Goal: Navigation & Orientation: Find specific page/section

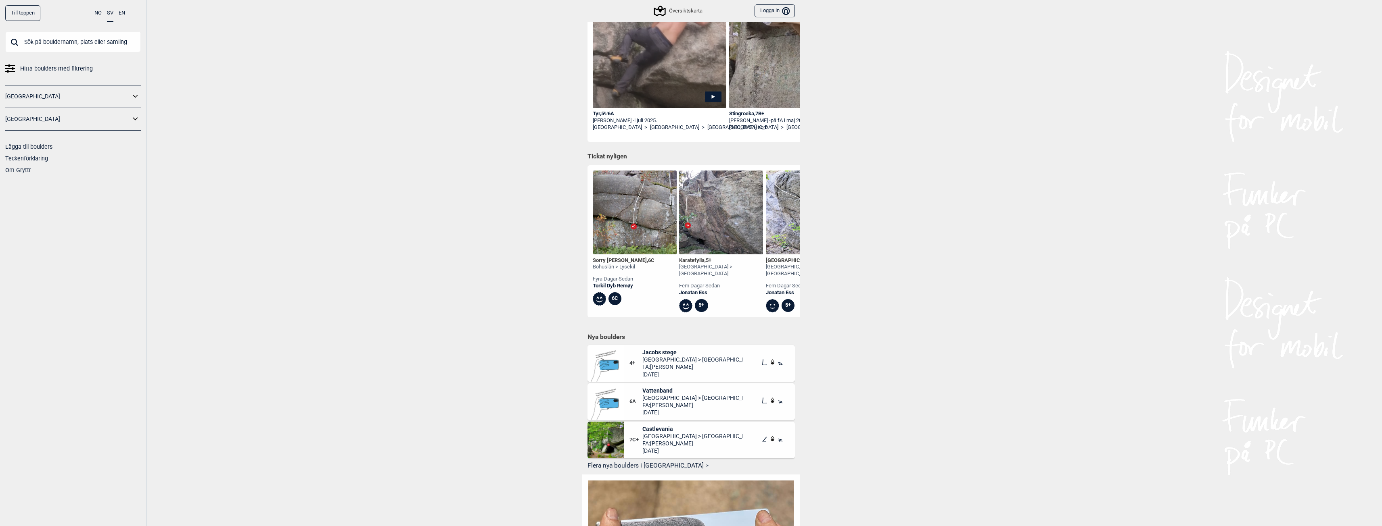
click at [615, 216] on img at bounding box center [635, 213] width 84 height 84
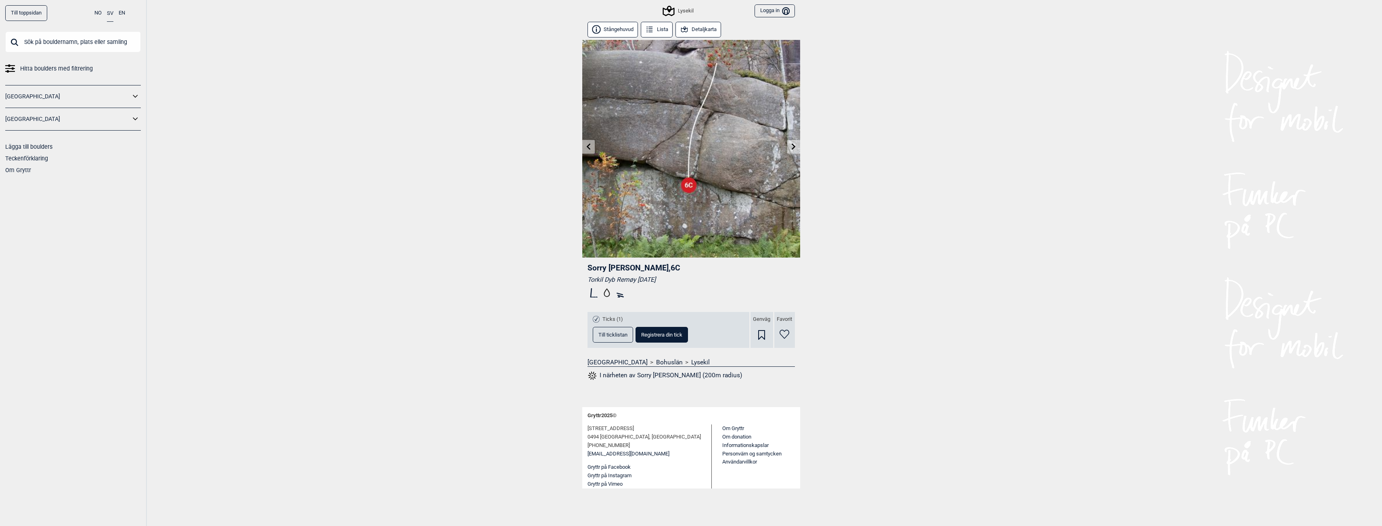
click at [699, 29] on button "Detaljkarta" at bounding box center [698, 30] width 46 height 16
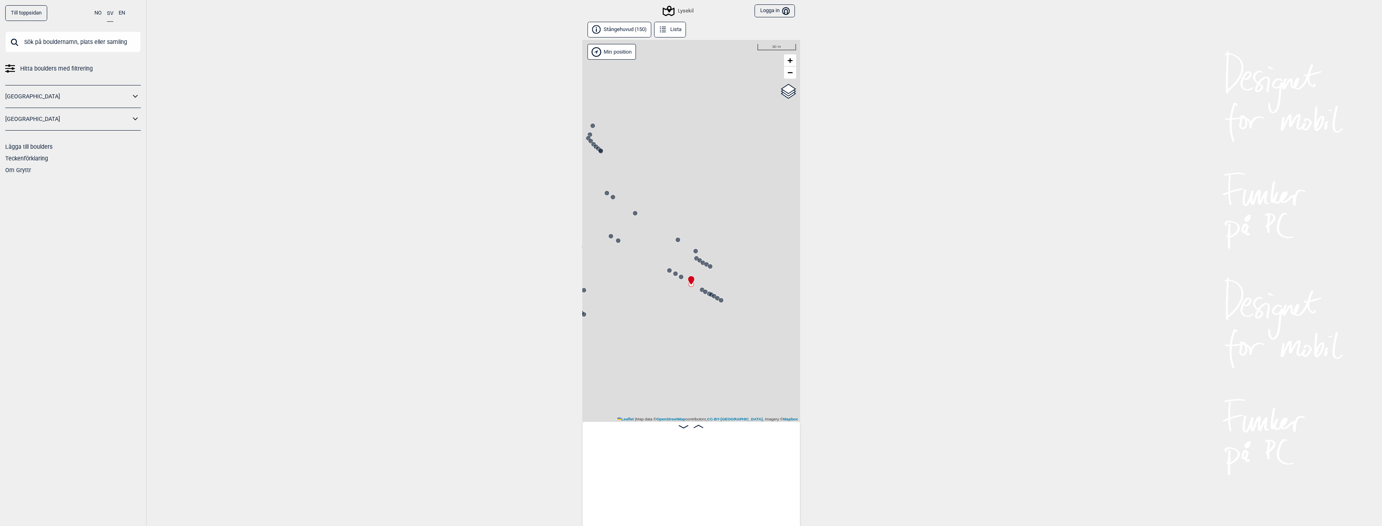
scroll to position [0, 545]
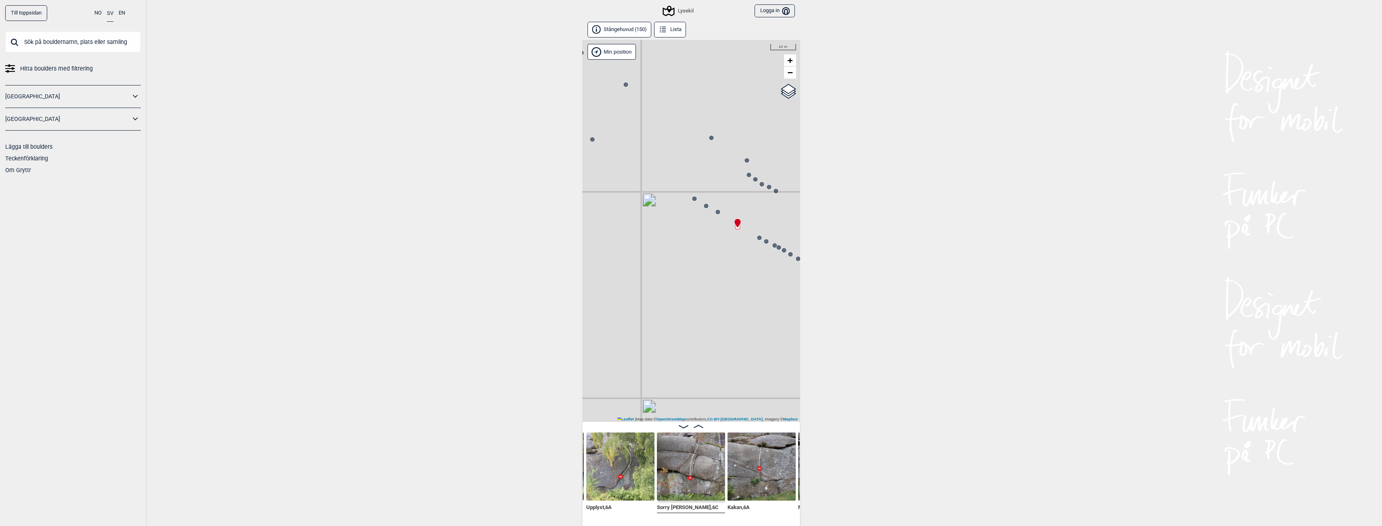
drag, startPoint x: 640, startPoint y: 237, endPoint x: 740, endPoint y: 324, distance: 132.7
click at [740, 324] on div "Lysekil" at bounding box center [691, 231] width 218 height 382
click at [462, 219] on div "Till toppsidan NO SV EN Hitta boulders med filtrering [GEOGRAPHIC_DATA] [GEOGRA…" at bounding box center [691, 263] width 1382 height 526
